Goal: Task Accomplishment & Management: Complete application form

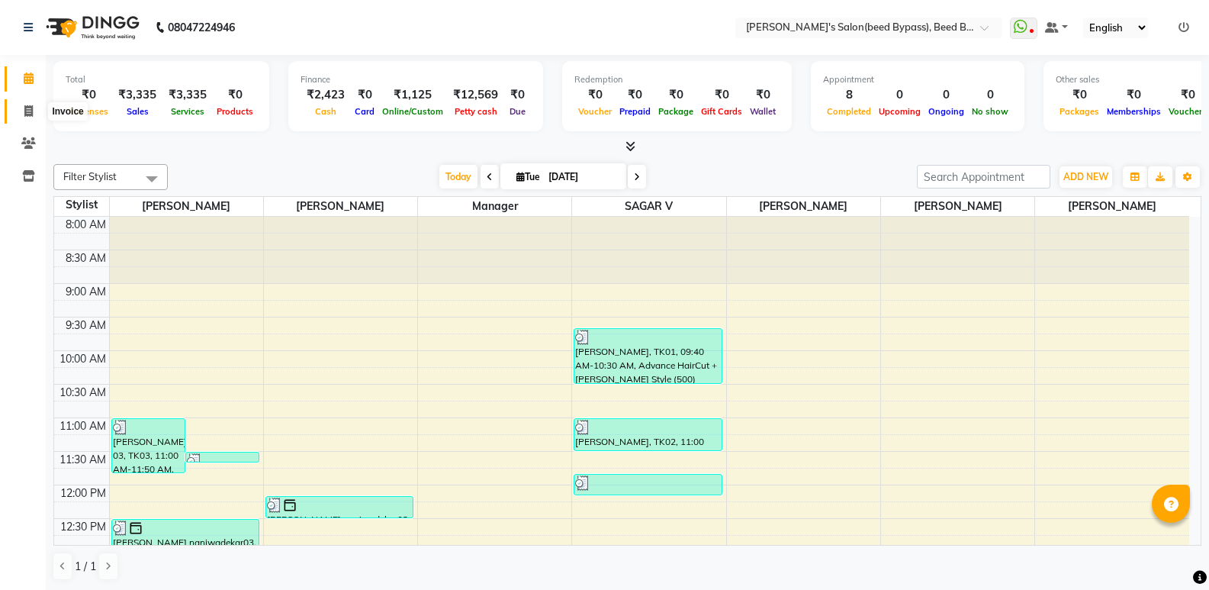
click at [27, 113] on icon at bounding box center [28, 110] width 8 height 11
select select "service"
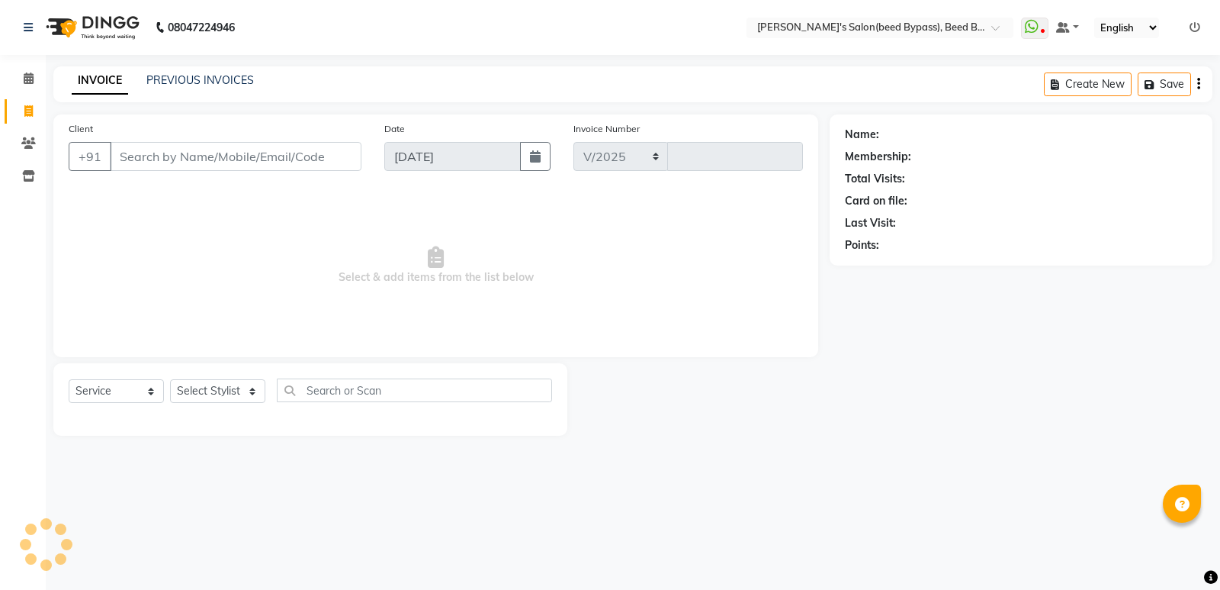
select select "4176"
type input "2387"
click at [231, 394] on select "Select Stylist" at bounding box center [217, 391] width 95 height 24
select select "22808"
click at [170, 379] on select "Select Stylist [PERSON_NAME] manager [PERSON_NAME] V sagar [PERSON_NAME] [PERSO…" at bounding box center [217, 391] width 95 height 24
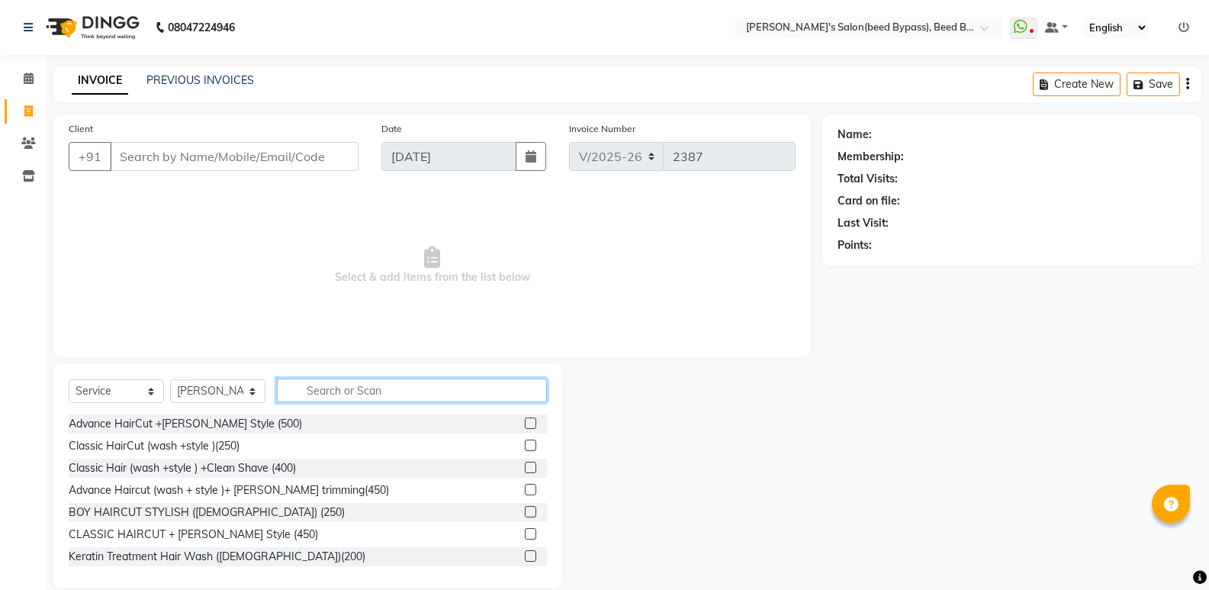
click at [384, 392] on input "text" at bounding box center [412, 390] width 270 height 24
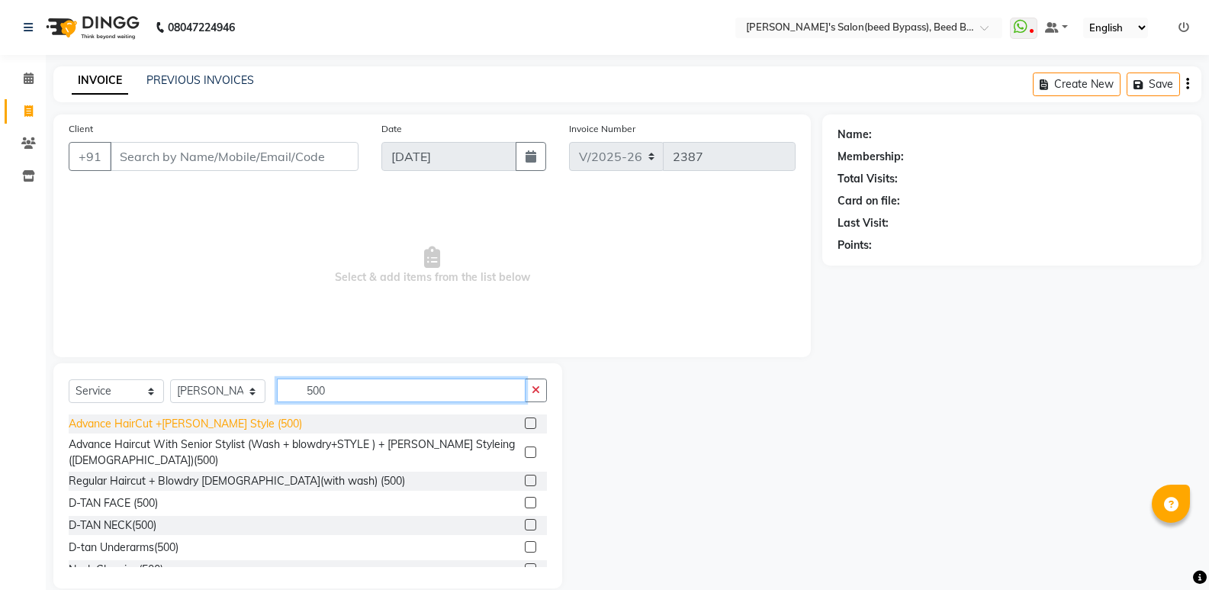
type input "500"
click at [228, 421] on div "Advance HairCut +[PERSON_NAME] Style (500)" at bounding box center [185, 424] width 233 height 16
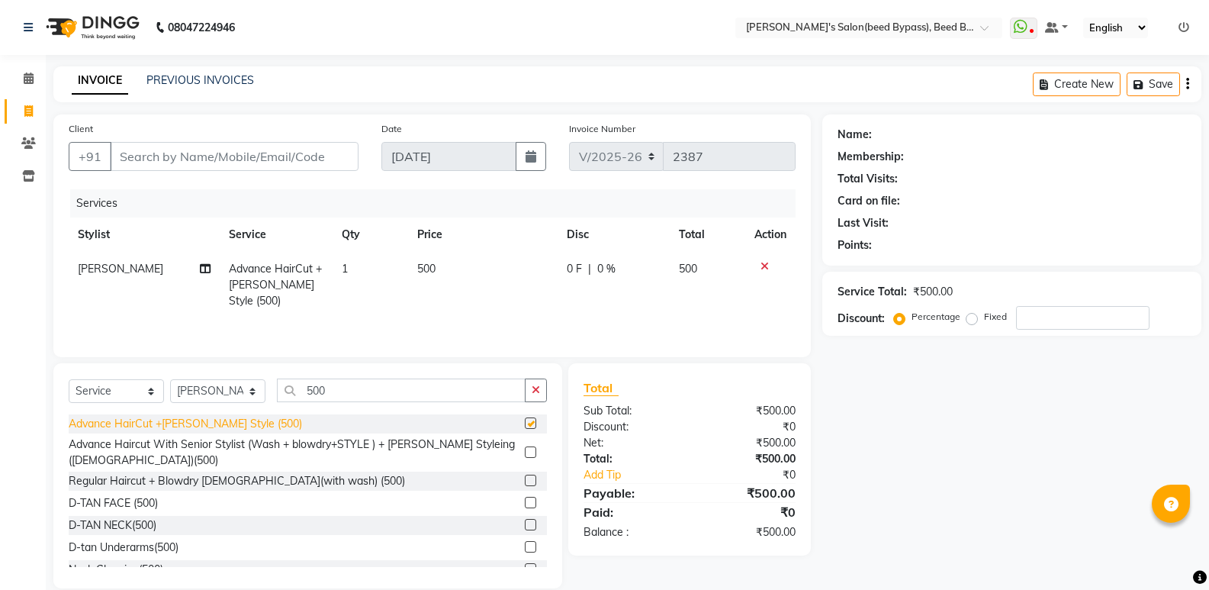
checkbox input "false"
click at [302, 166] on input "Client" at bounding box center [234, 156] width 249 height 29
click at [764, 266] on icon at bounding box center [765, 266] width 8 height 11
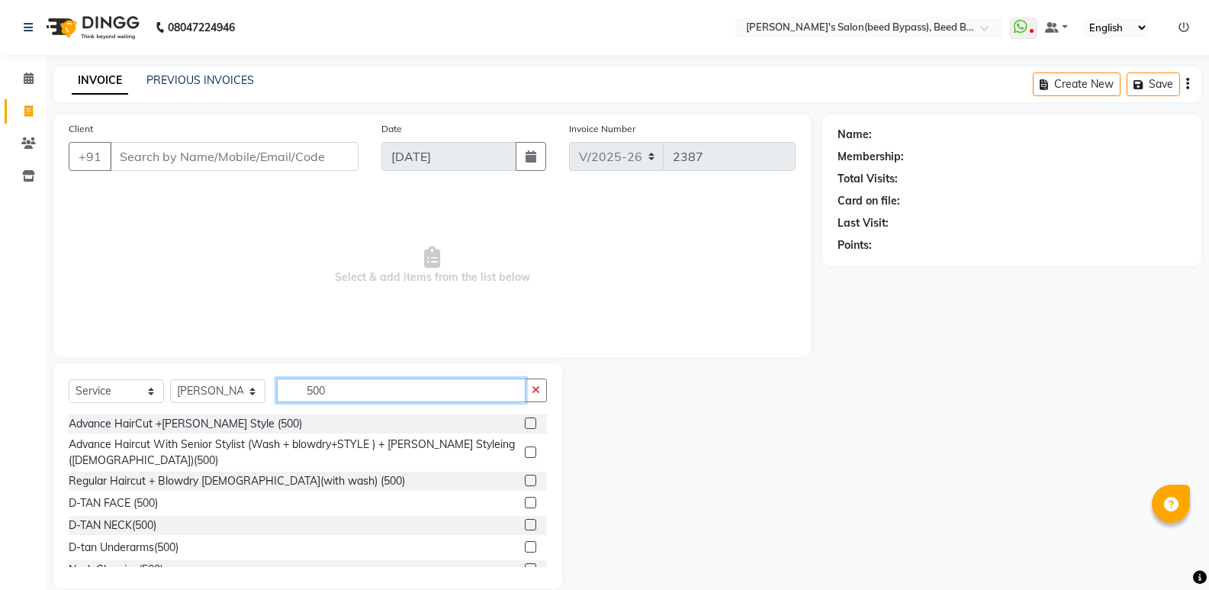
click at [359, 397] on input "500" at bounding box center [401, 390] width 249 height 24
type input "5"
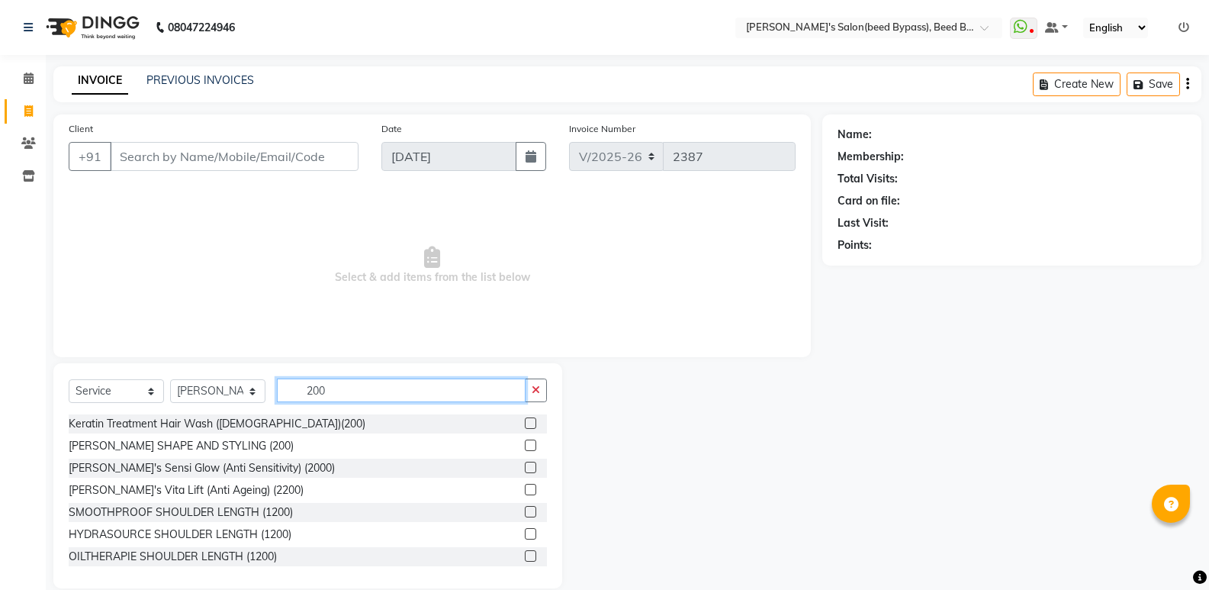
type input "200"
click at [237, 437] on div "[PERSON_NAME] SHAPE AND STYLING (200)" at bounding box center [308, 445] width 478 height 19
click at [240, 446] on div "[PERSON_NAME] SHAPE AND STYLING (200)" at bounding box center [181, 446] width 225 height 16
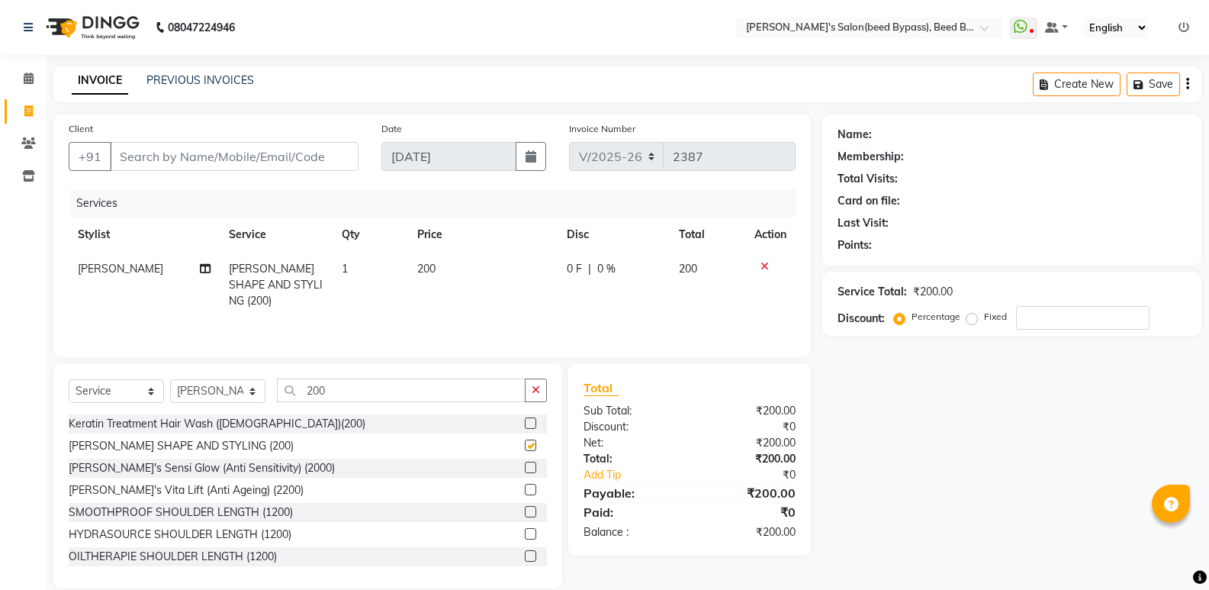
checkbox input "false"
click at [349, 386] on input "200" at bounding box center [401, 390] width 249 height 24
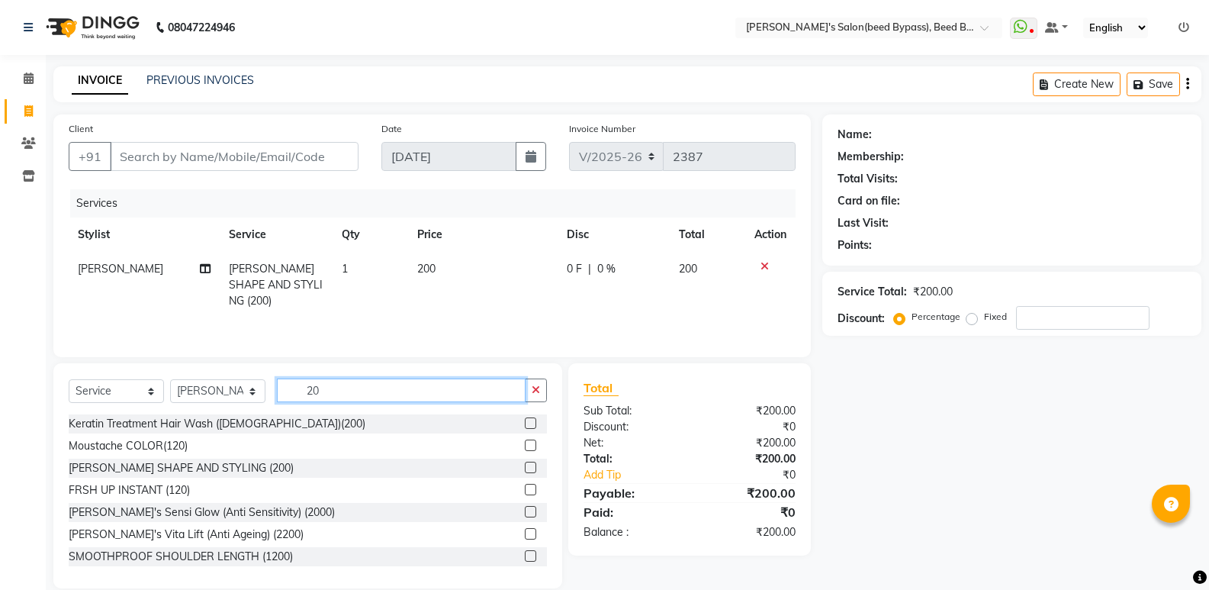
type input "2"
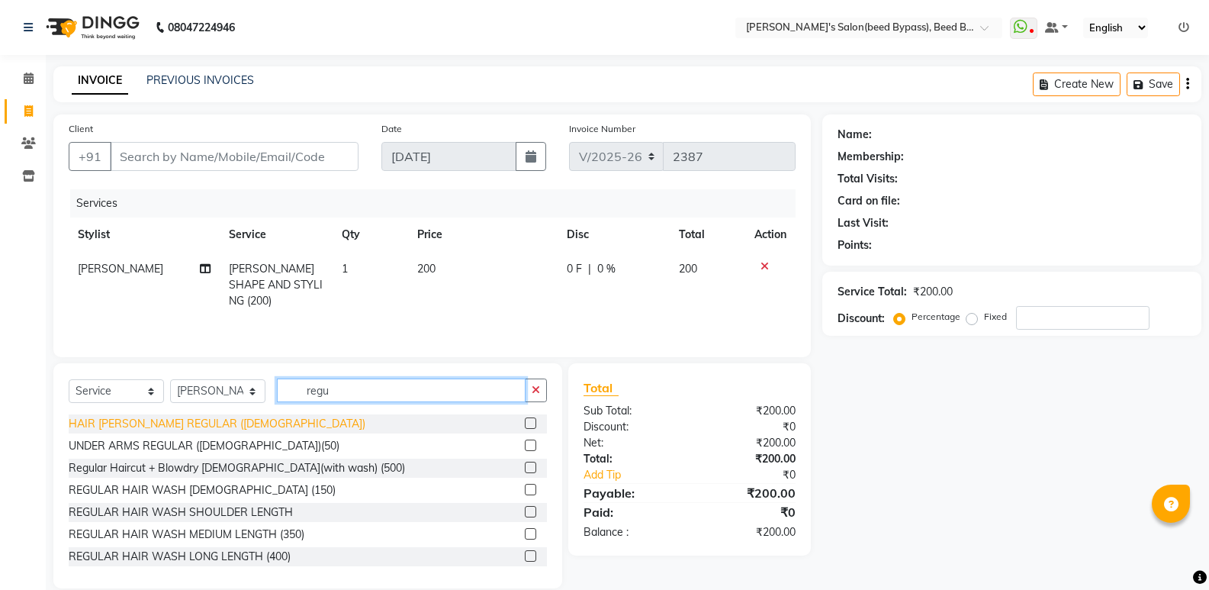
type input "regu"
click at [200, 420] on div "HAIR [PERSON_NAME] REGULAR ([DEMOGRAPHIC_DATA])" at bounding box center [217, 424] width 297 height 16
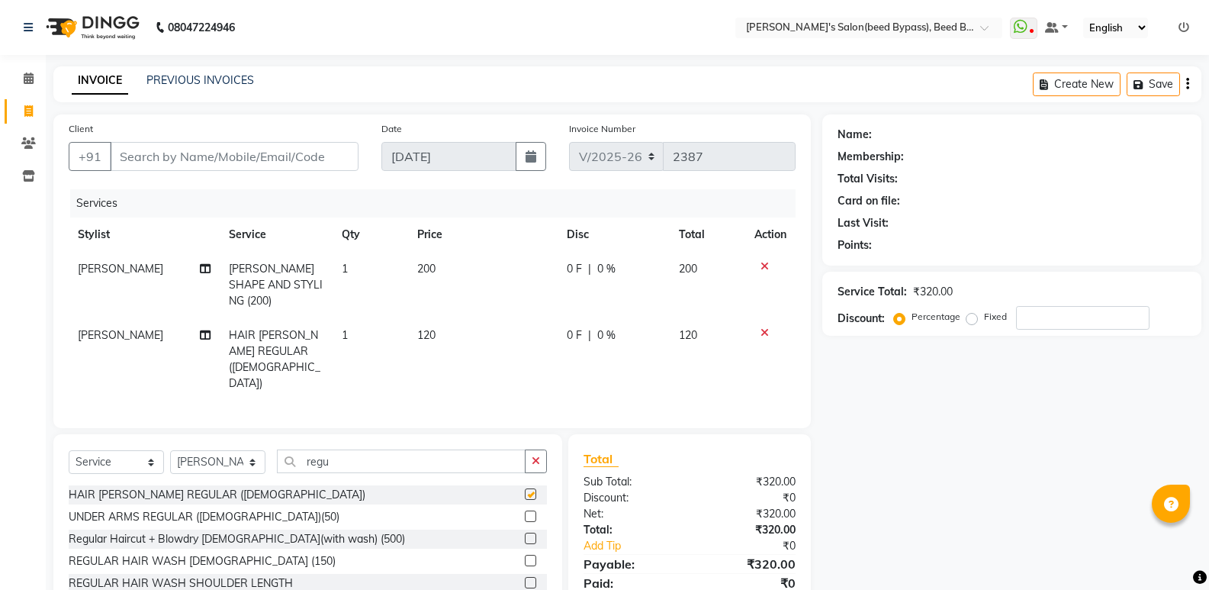
checkbox input "false"
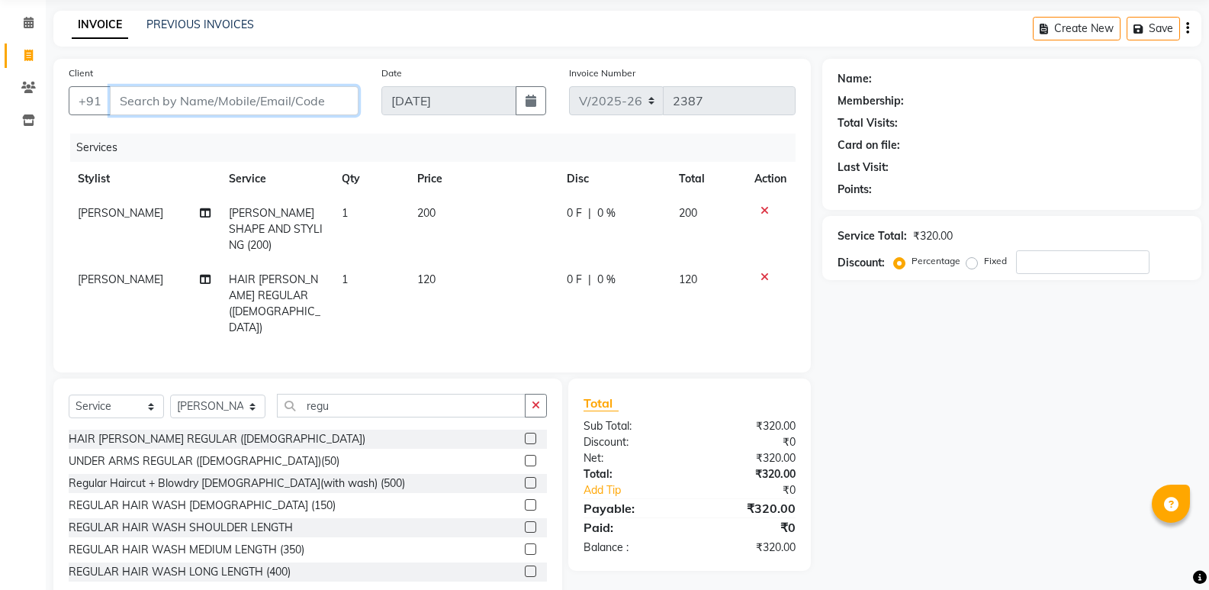
click at [204, 98] on input "Client" at bounding box center [234, 100] width 249 height 29
type input "7"
type input "0"
type input "73918222111"
click at [763, 272] on icon at bounding box center [765, 277] width 8 height 11
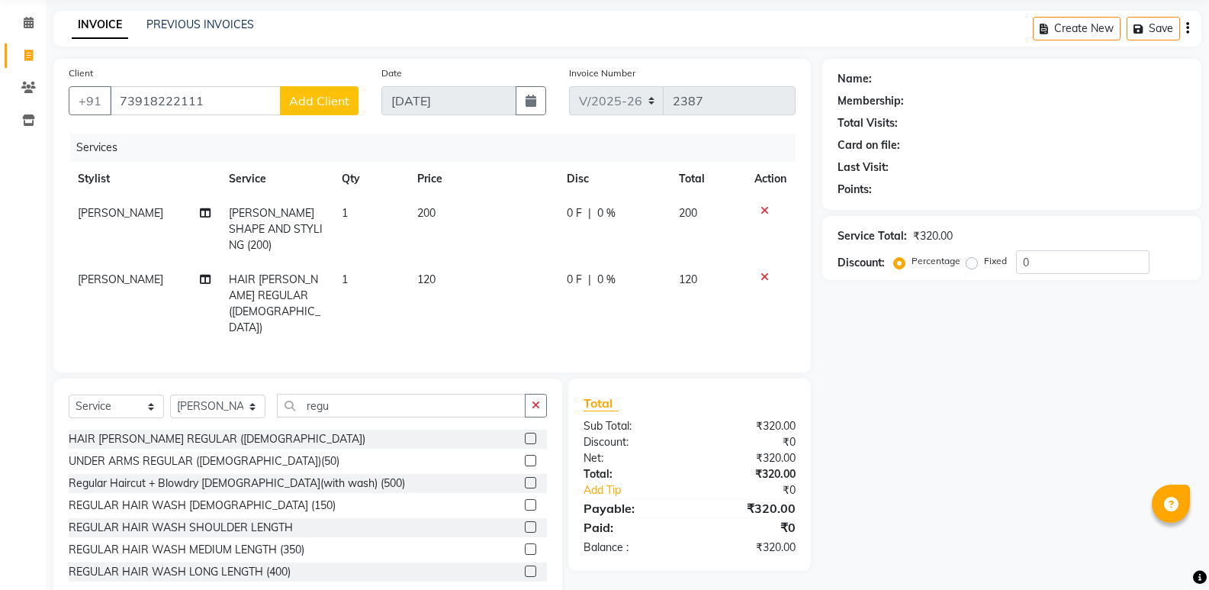
scroll to position [21, 0]
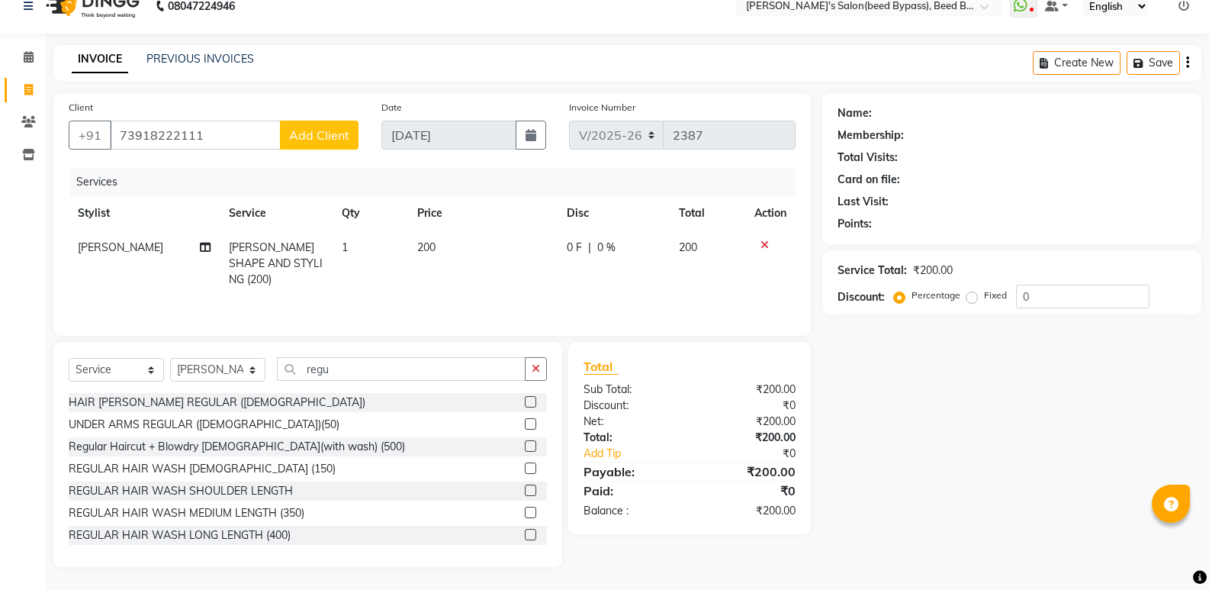
drag, startPoint x: 207, startPoint y: 396, endPoint x: 338, endPoint y: 349, distance: 139.2
click at [225, 392] on div "Select Service Product Membership Package Voucher Prepaid Gift Card Select Styl…" at bounding box center [307, 454] width 509 height 225
click at [188, 401] on div "HAIR [PERSON_NAME] REGULAR ([DEMOGRAPHIC_DATA])" at bounding box center [217, 402] width 297 height 16
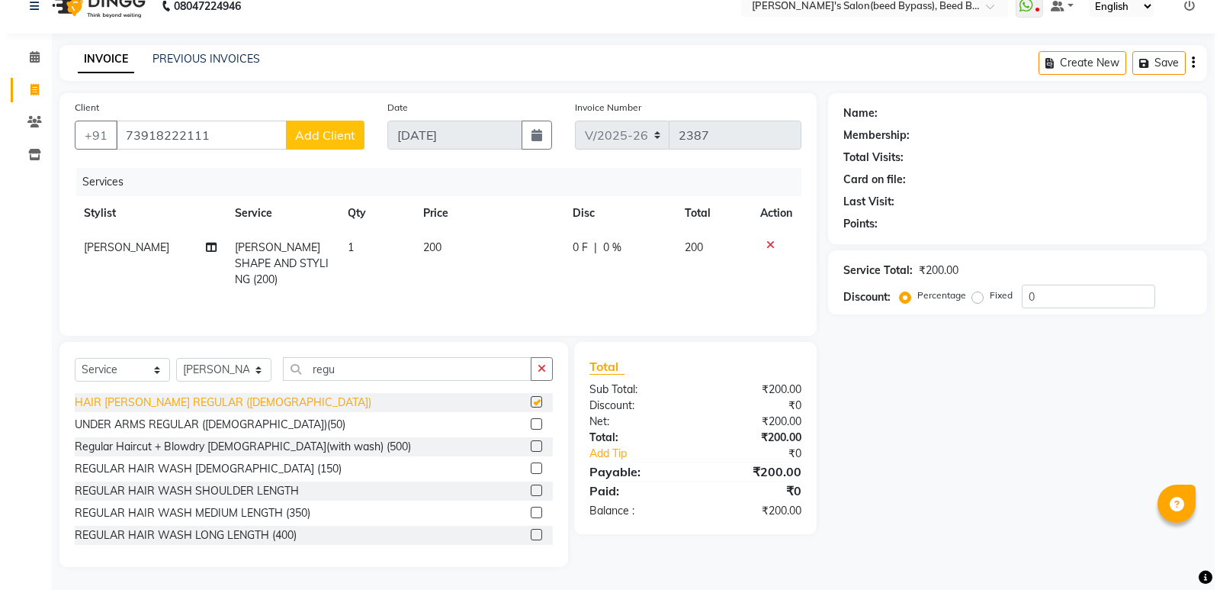
scroll to position [56, 0]
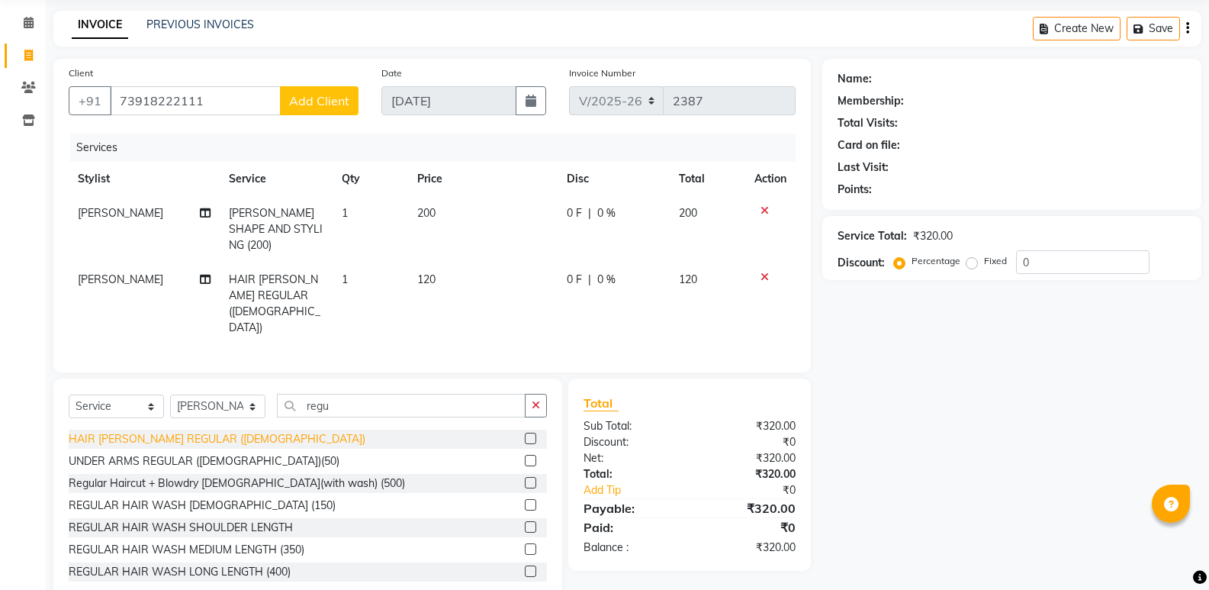
checkbox input "false"
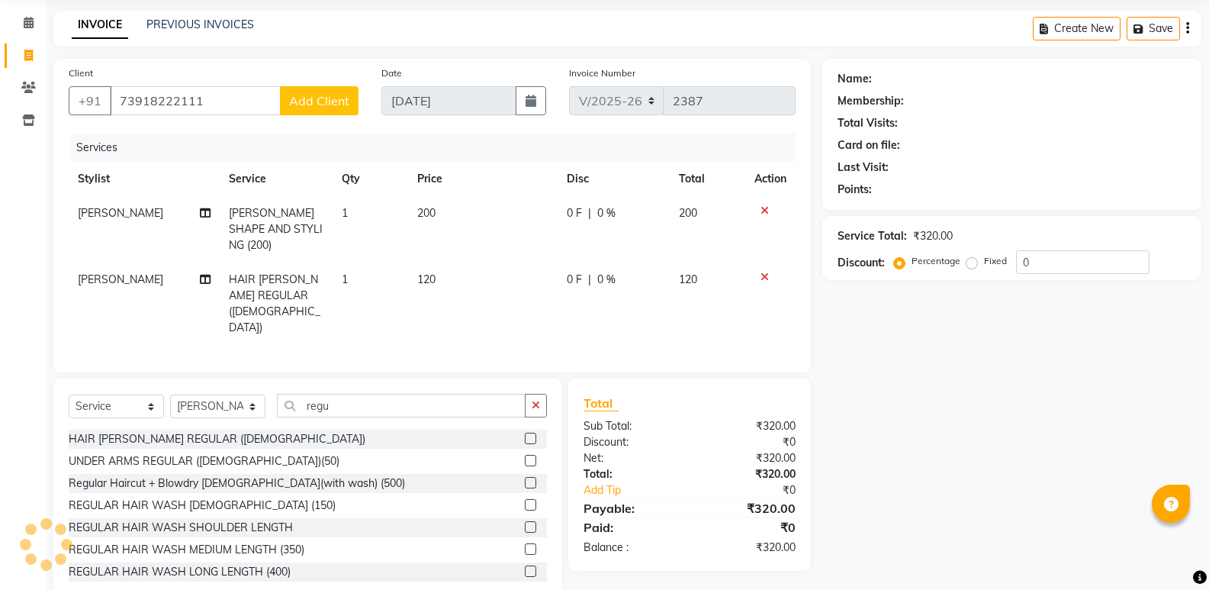
drag, startPoint x: 214, startPoint y: 471, endPoint x: 271, endPoint y: 442, distance: 63.5
click at [215, 497] on div "REGULAR HAIR WASH [DEMOGRAPHIC_DATA] (150)" at bounding box center [202, 505] width 267 height 16
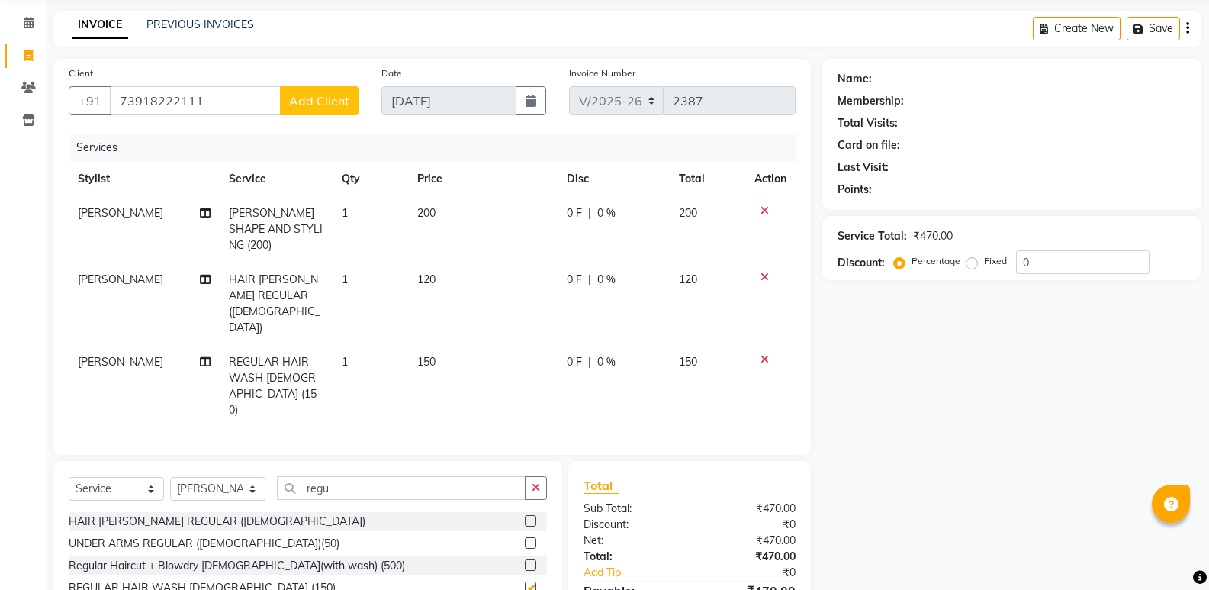
checkbox input "false"
click at [765, 272] on icon at bounding box center [765, 277] width 8 height 11
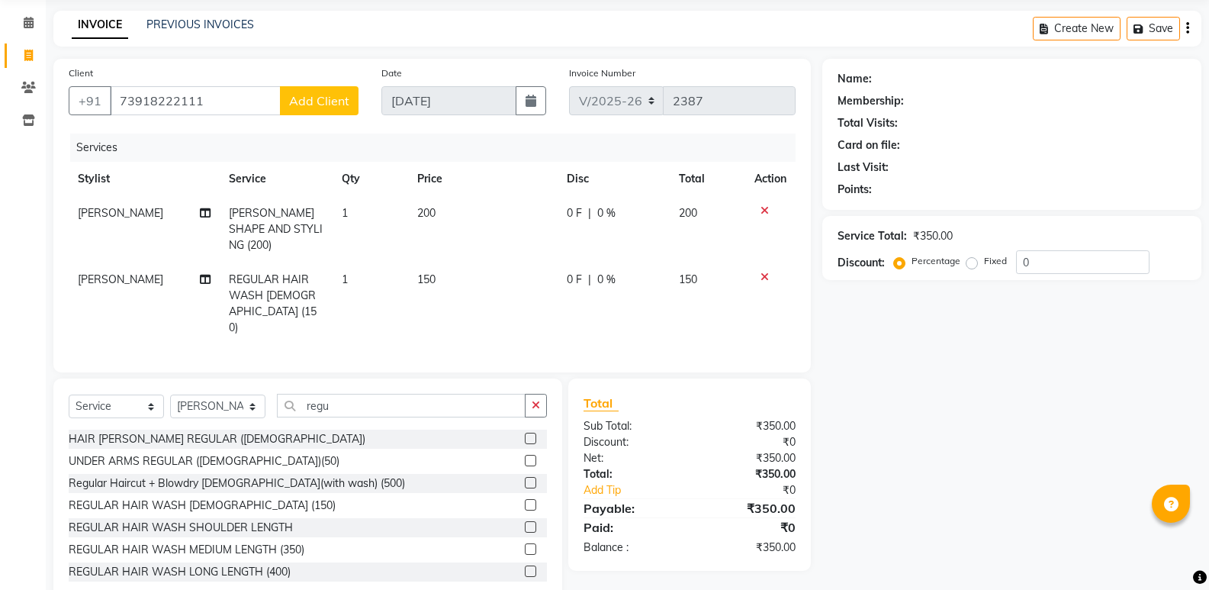
click at [309, 96] on span "Add Client" at bounding box center [319, 100] width 60 height 15
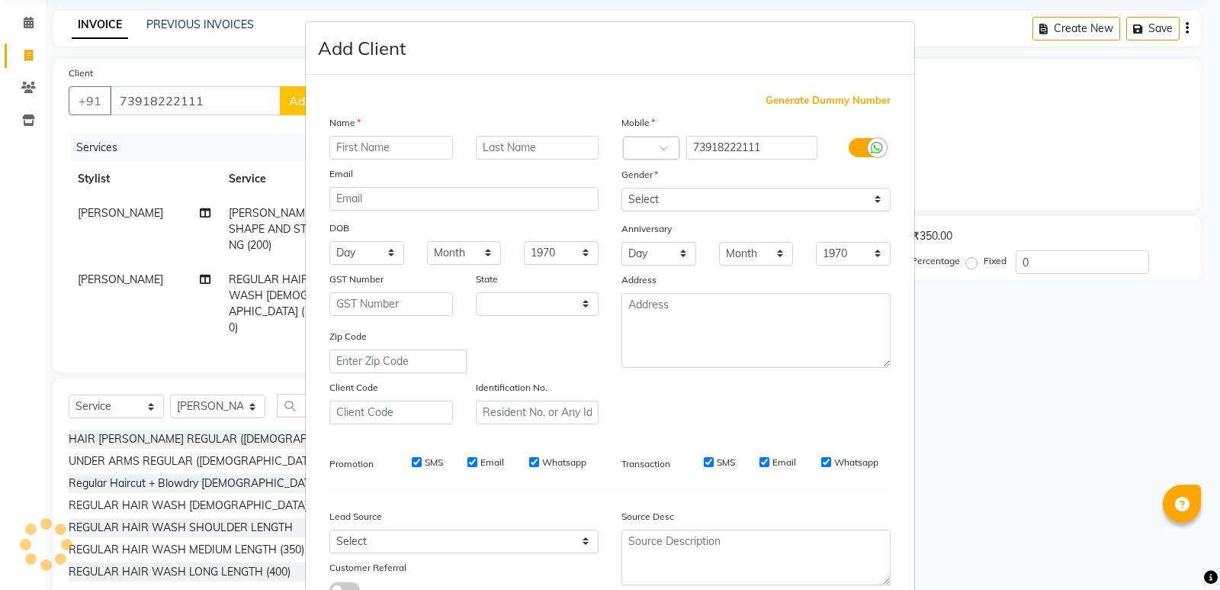
select select "22"
type input "[PERSON_NAME] 03"
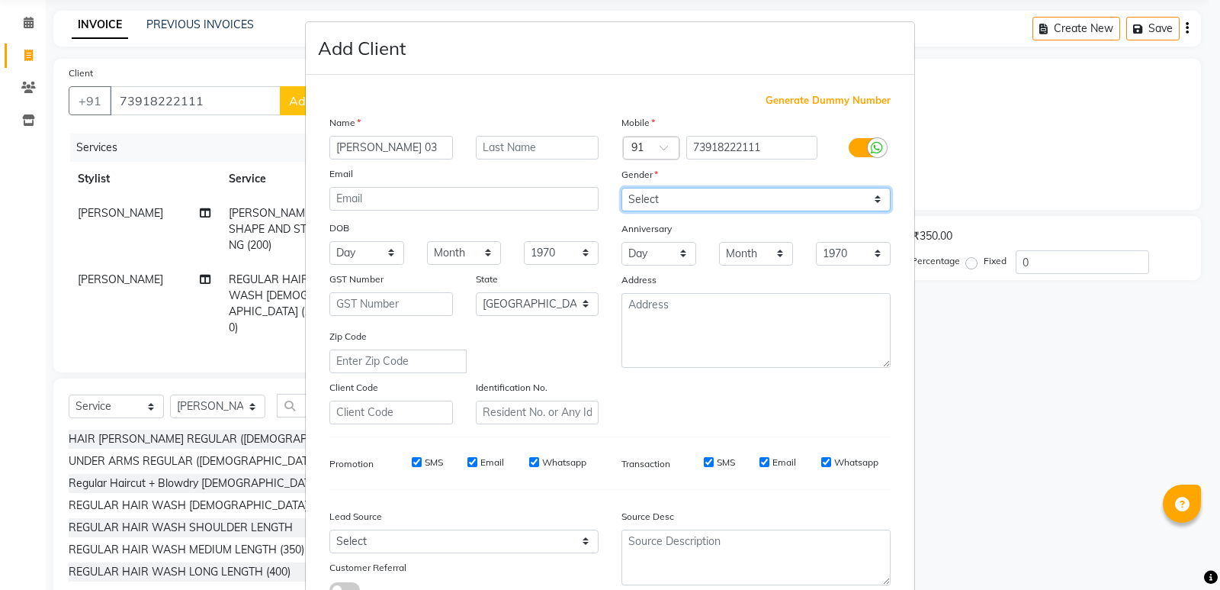
click at [646, 202] on select "Select [DEMOGRAPHIC_DATA] [DEMOGRAPHIC_DATA] Other Prefer Not To Say" at bounding box center [756, 200] width 269 height 24
select select "[DEMOGRAPHIC_DATA]"
click at [622, 188] on select "Select [DEMOGRAPHIC_DATA] [DEMOGRAPHIC_DATA] Other Prefer Not To Say" at bounding box center [756, 200] width 269 height 24
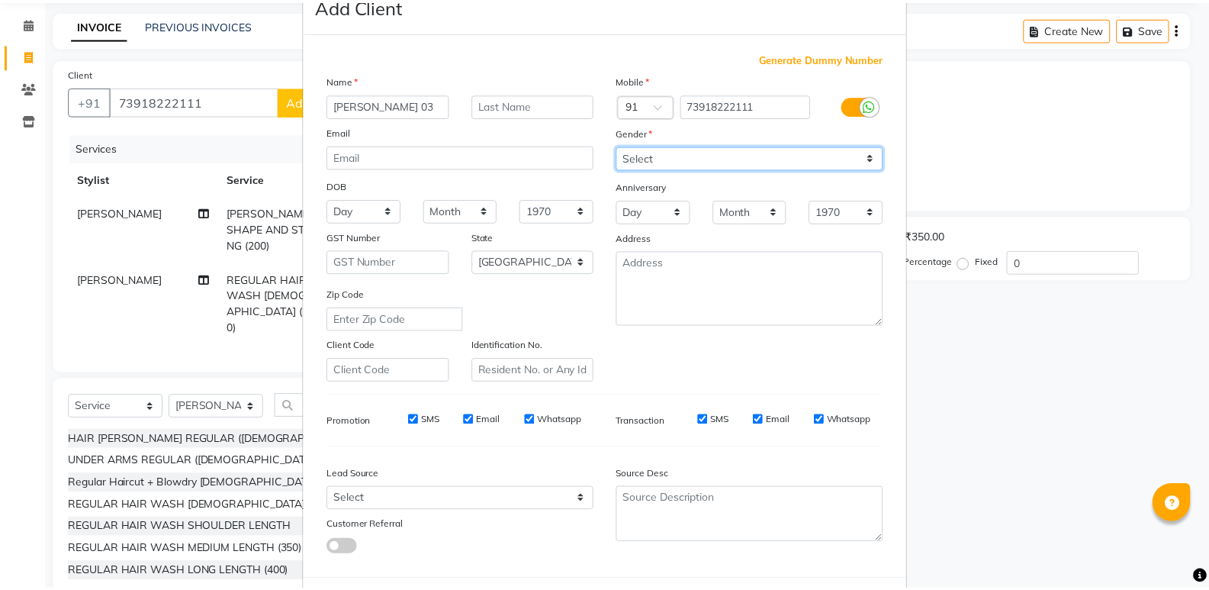
scroll to position [114, 0]
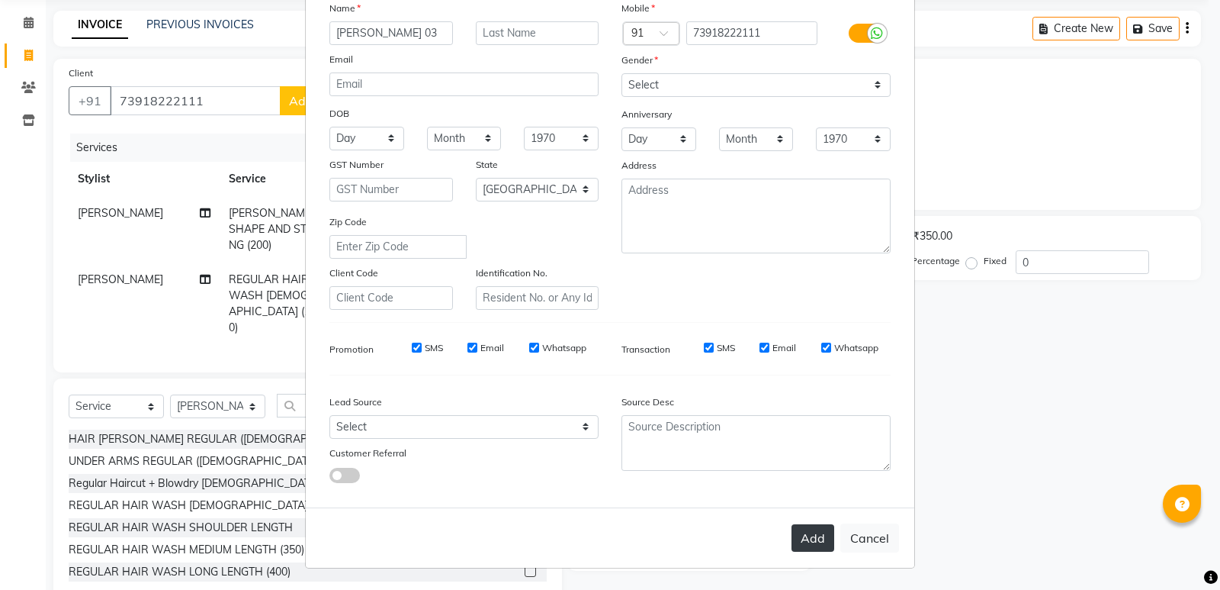
click at [802, 535] on button "Add" at bounding box center [813, 537] width 43 height 27
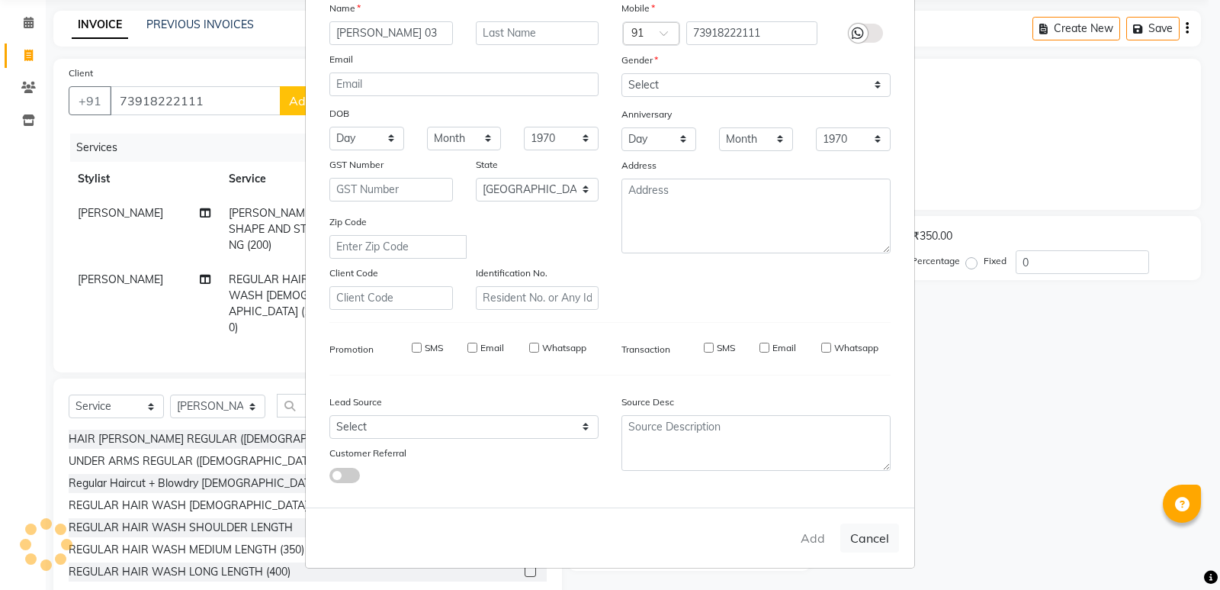
type input "73*******11"
select select
select select "null"
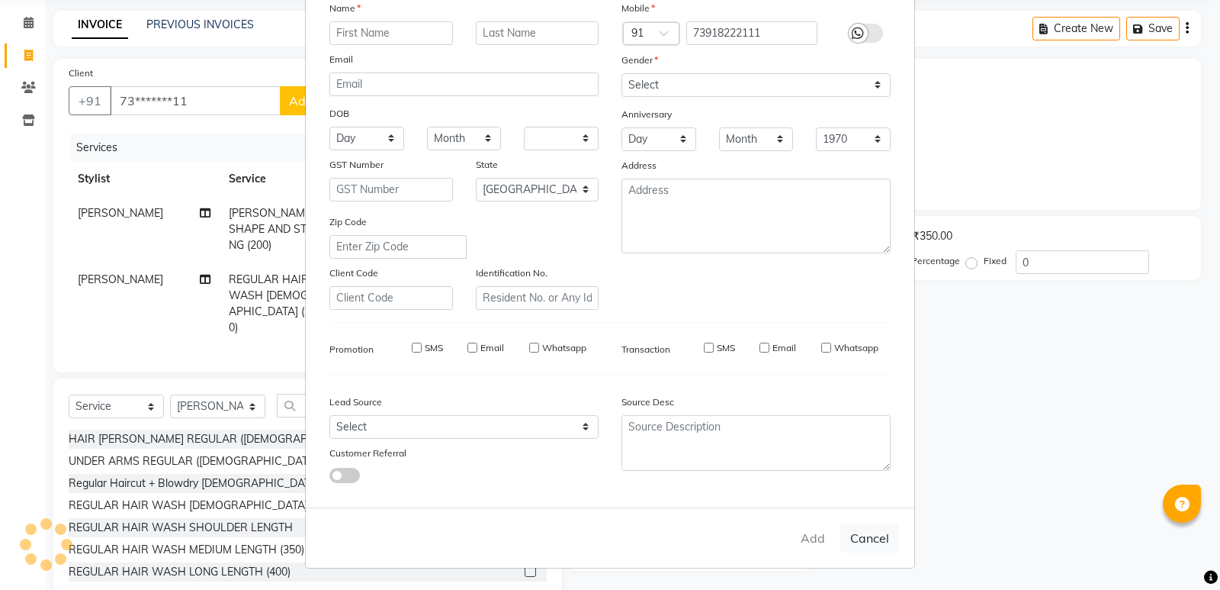
select select
checkbox input "false"
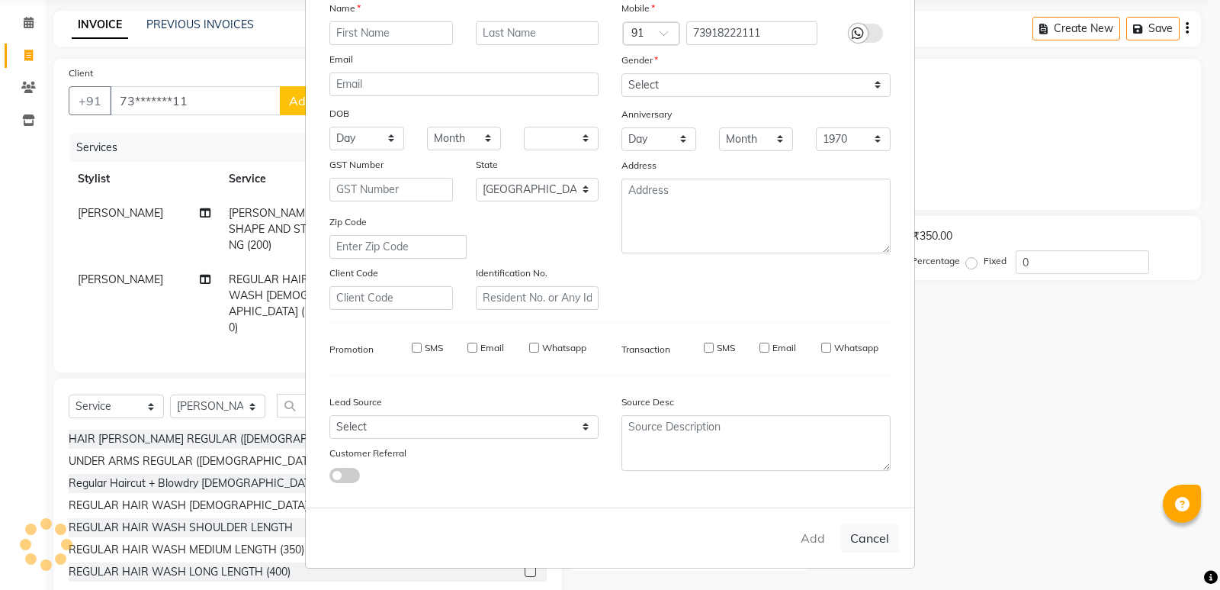
checkbox input "false"
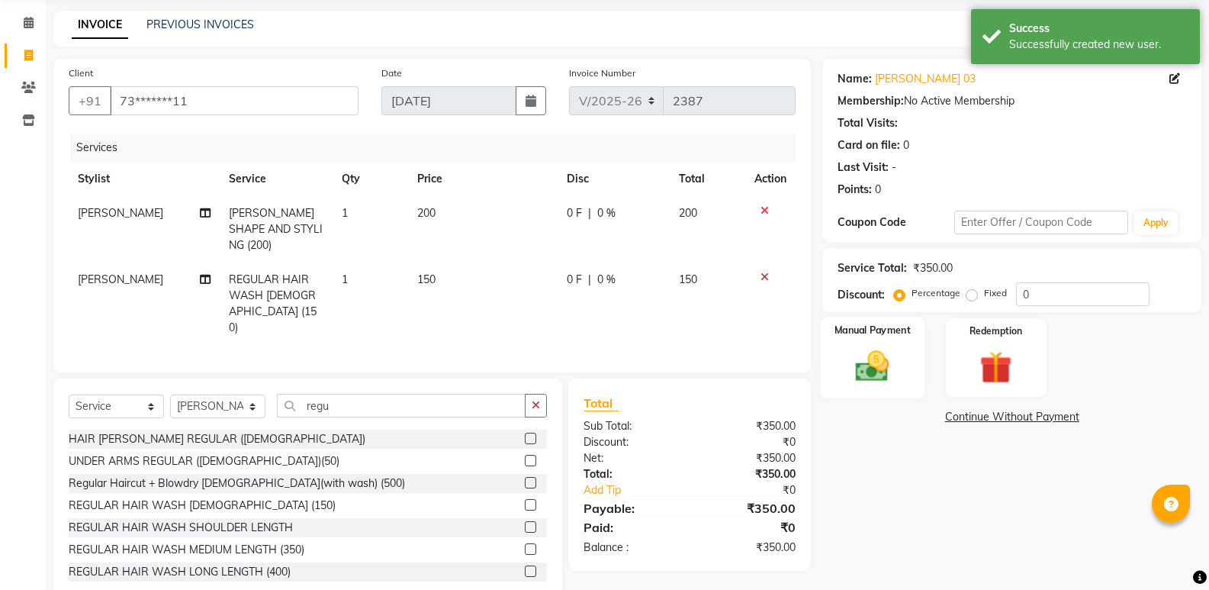
click at [874, 373] on img at bounding box center [872, 365] width 54 height 39
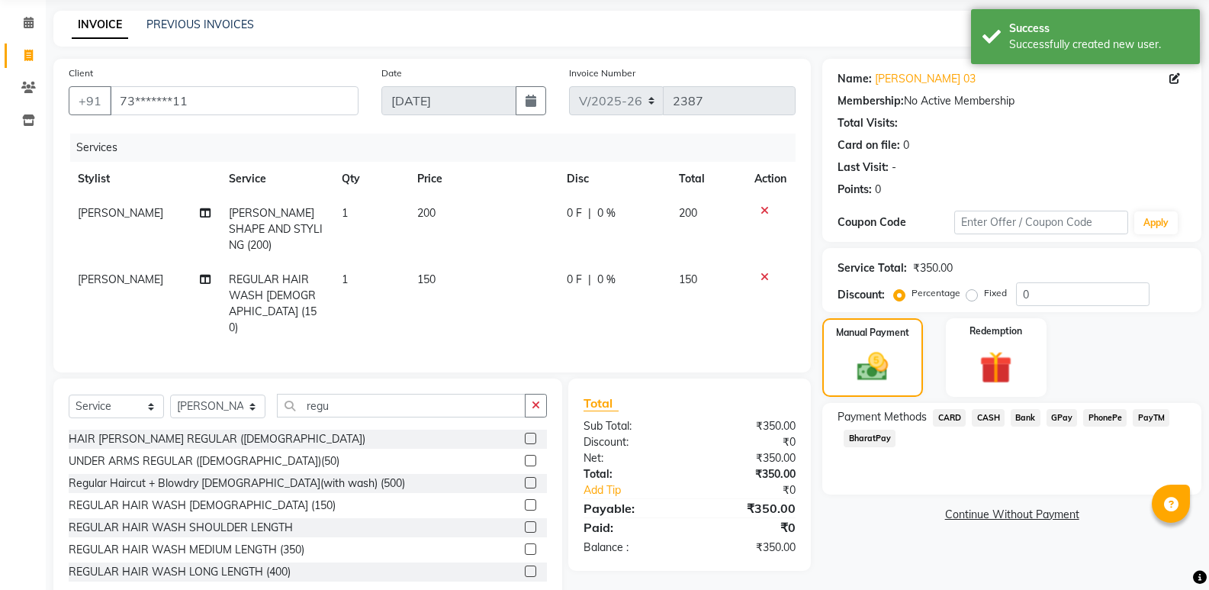
click at [982, 420] on span "CASH" at bounding box center [988, 418] width 33 height 18
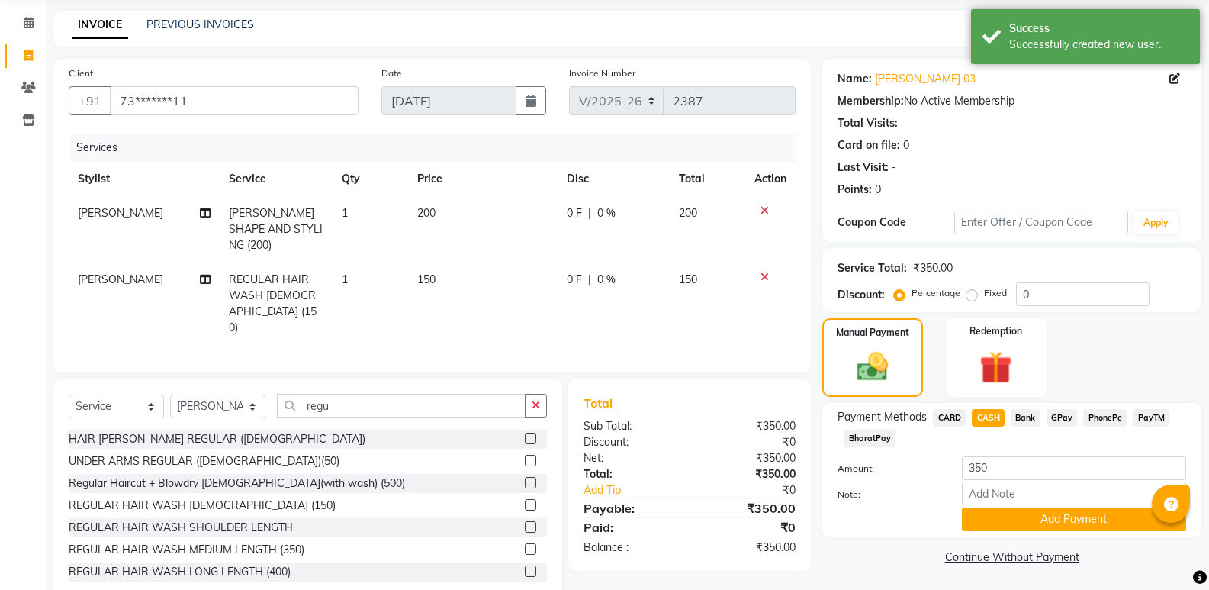
scroll to position [57, 0]
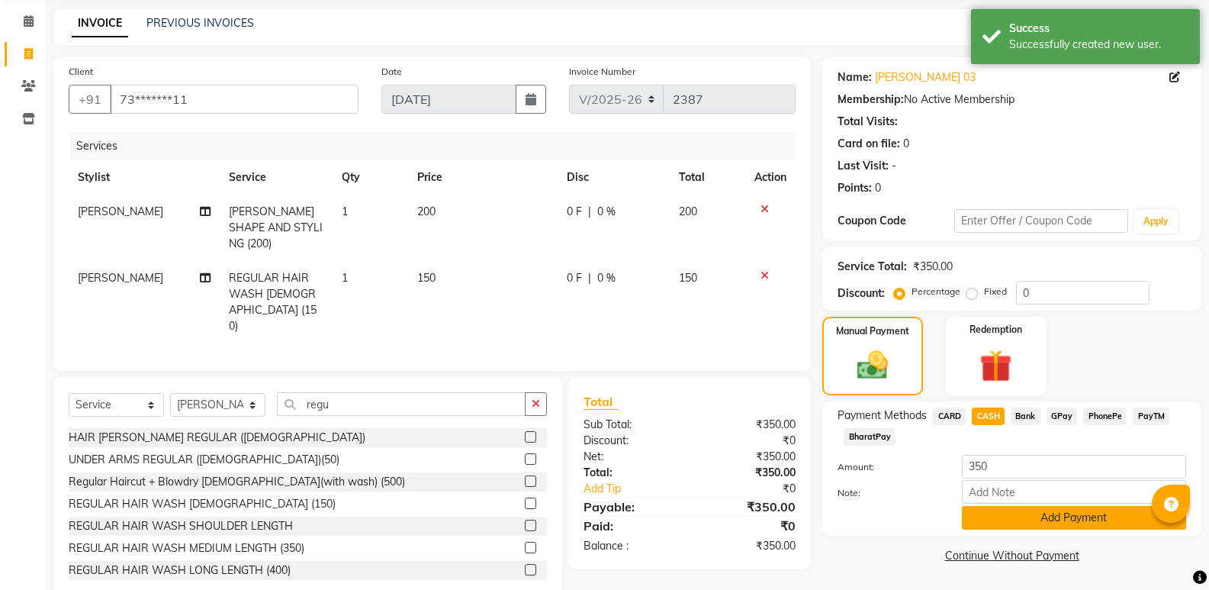
click at [1088, 516] on button "Add Payment" at bounding box center [1074, 518] width 224 height 24
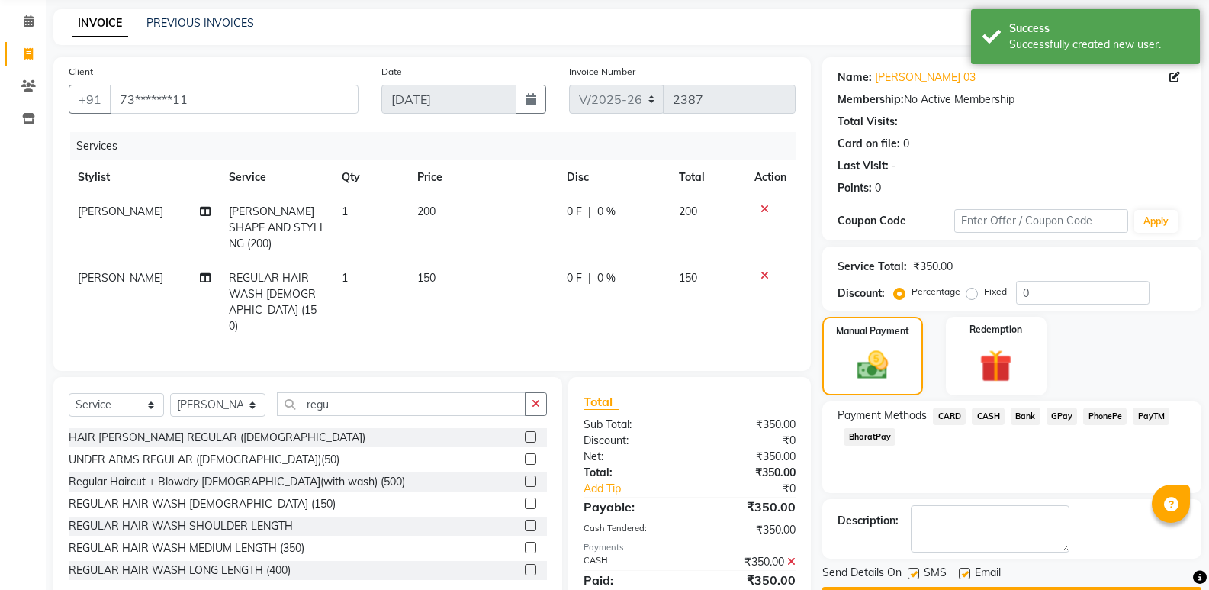
scroll to position [101, 0]
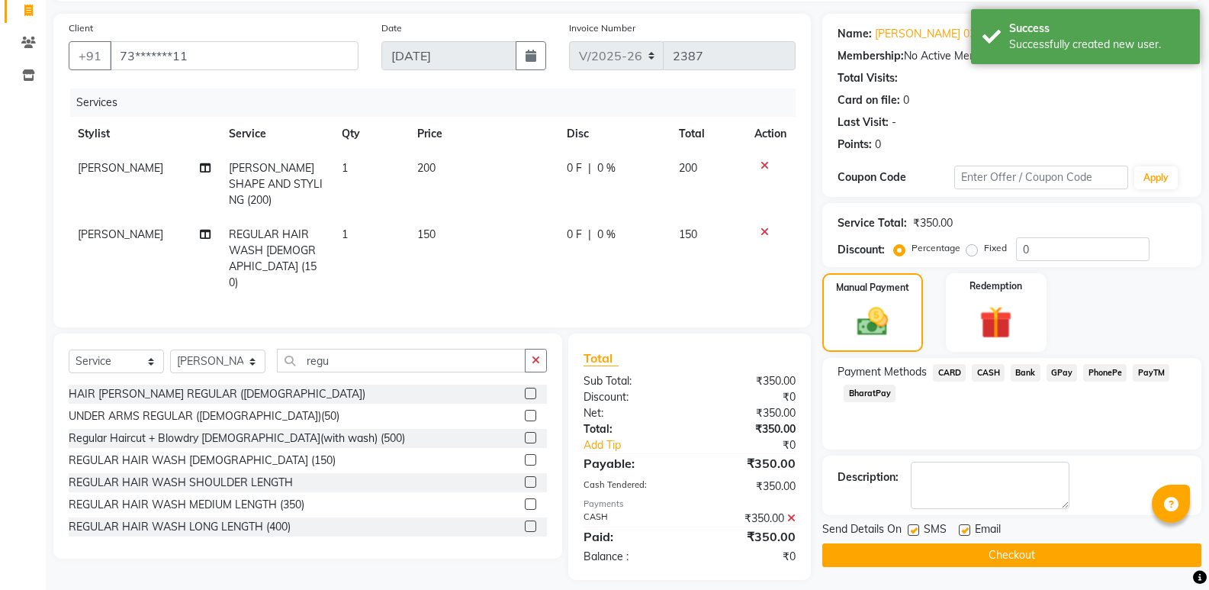
click at [1068, 556] on button "Checkout" at bounding box center [1011, 555] width 379 height 24
